Goal: Navigation & Orientation: Find specific page/section

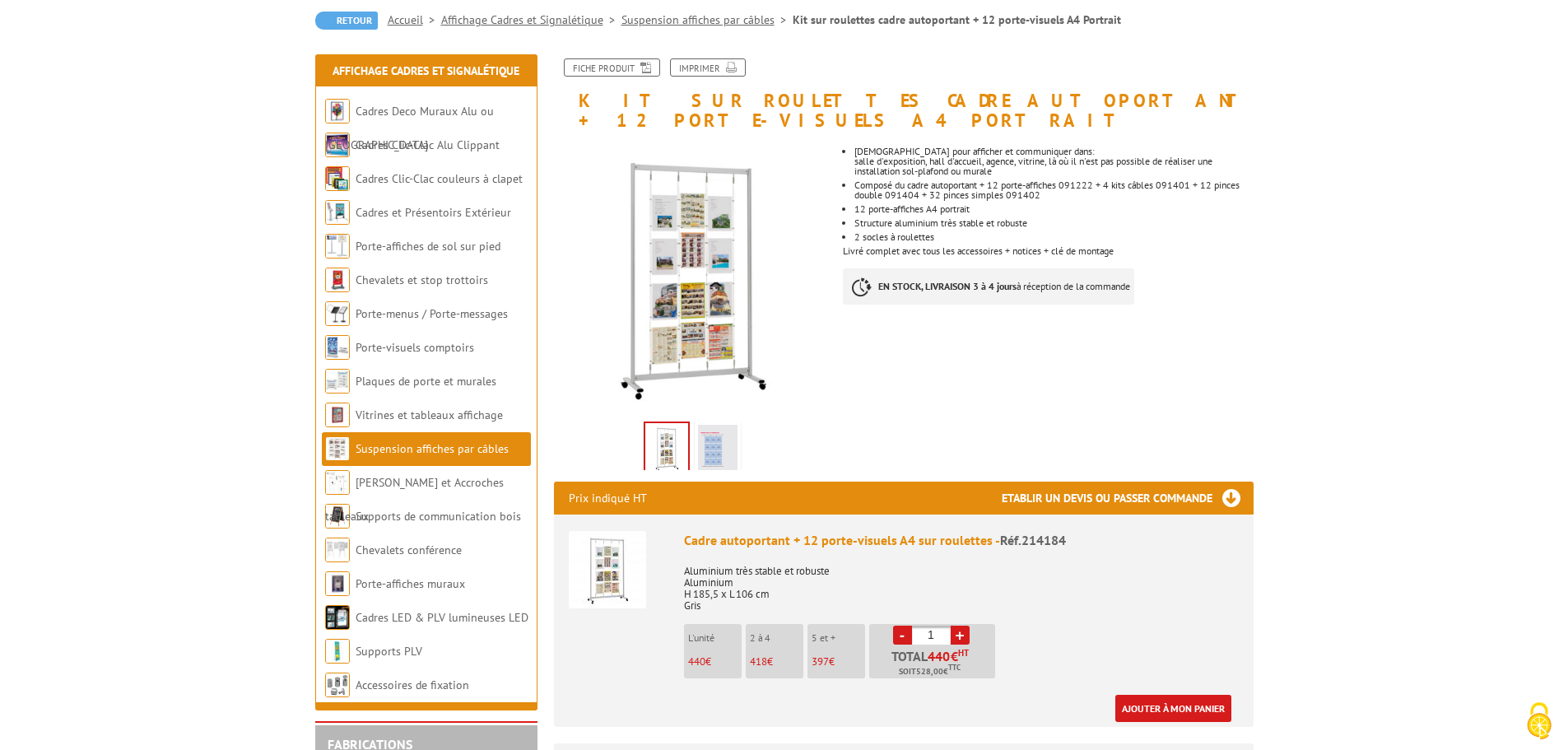
scroll to position [164, 0]
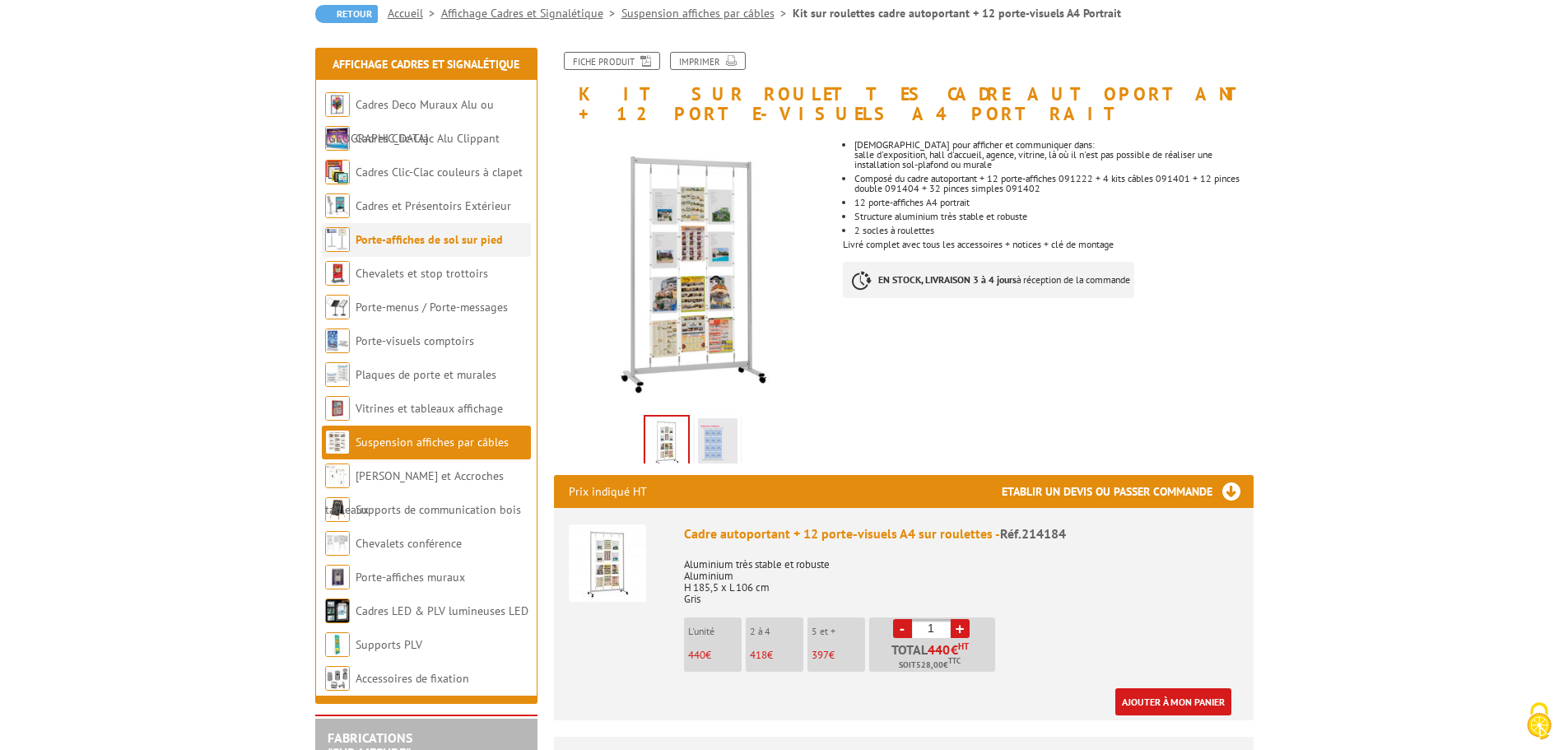
click at [425, 241] on link "Porte-affiches de sol sur pied" at bounding box center [429, 239] width 148 height 15
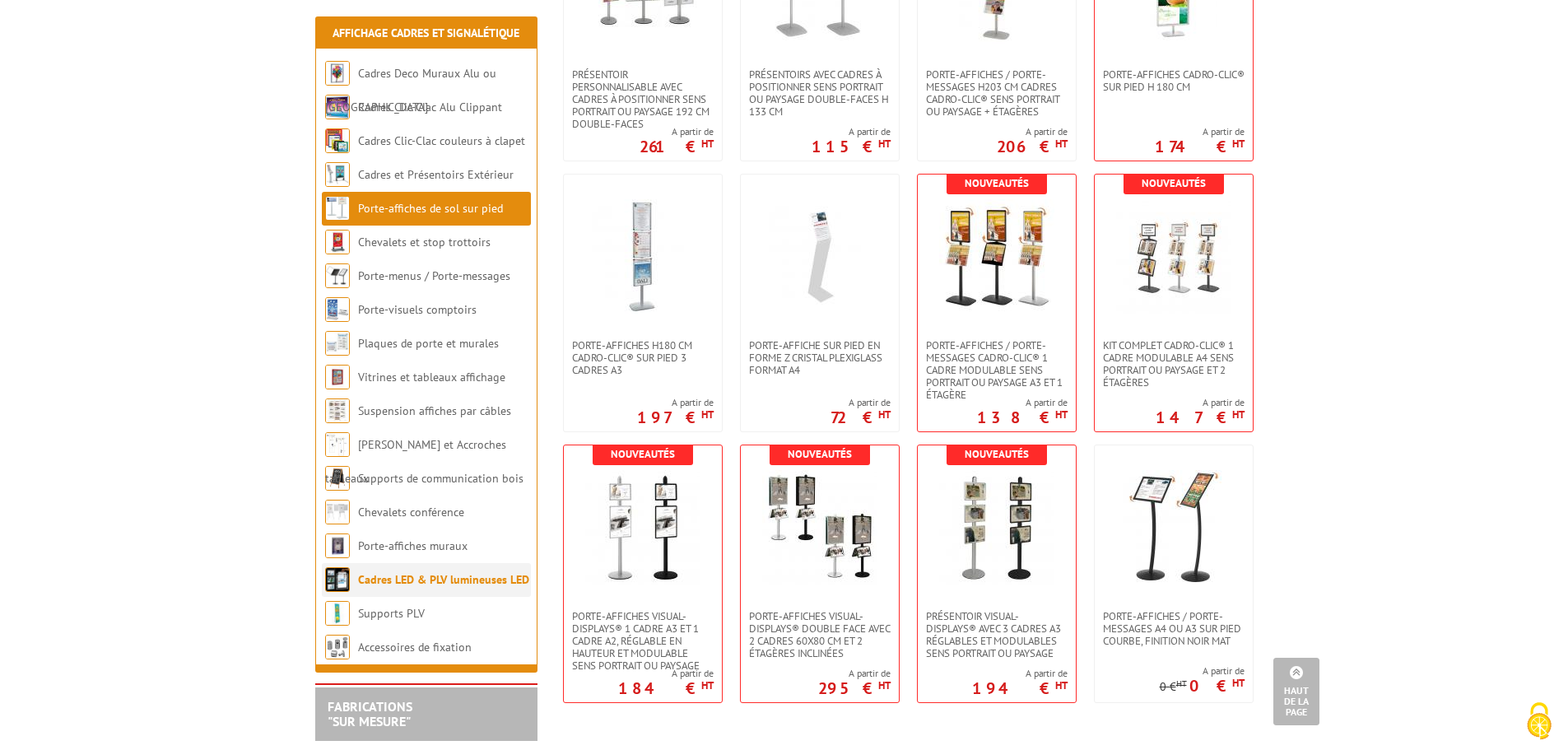
scroll to position [2919, 0]
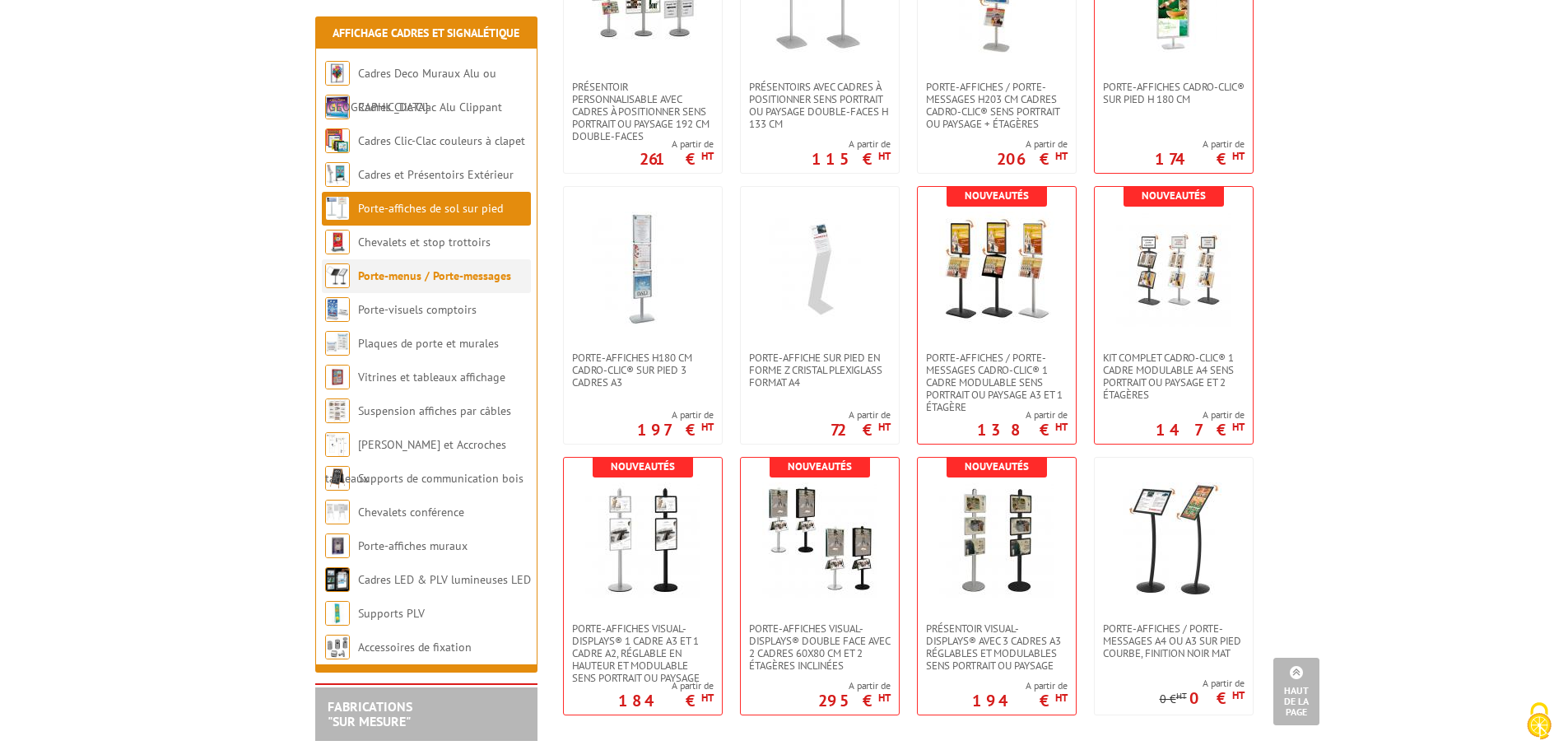
click at [382, 284] on li "Porte-menus / Porte-messages" at bounding box center [426, 276] width 209 height 33
click at [419, 252] on li "Chevalets et stop trottoirs" at bounding box center [426, 242] width 209 height 33
click at [417, 247] on link "Chevalets et stop trottoirs" at bounding box center [424, 242] width 133 height 15
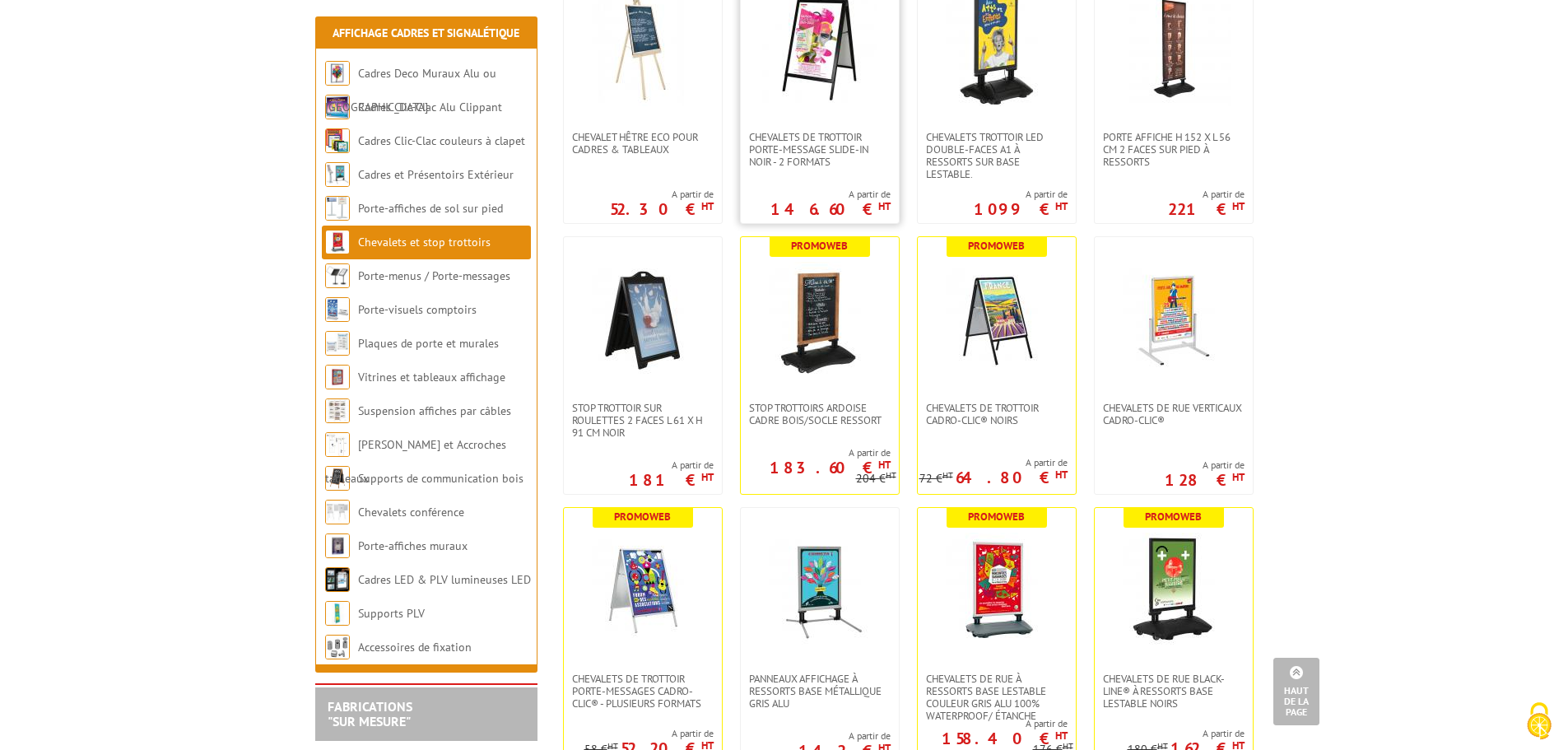
scroll to position [576, 0]
